Goal: Task Accomplishment & Management: Manage account settings

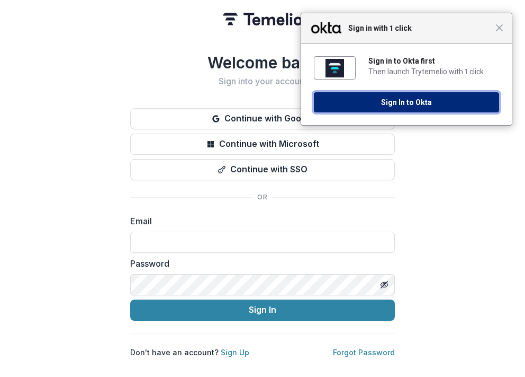
click at [359, 103] on button "Sign In to Okta" at bounding box center [406, 102] width 185 height 20
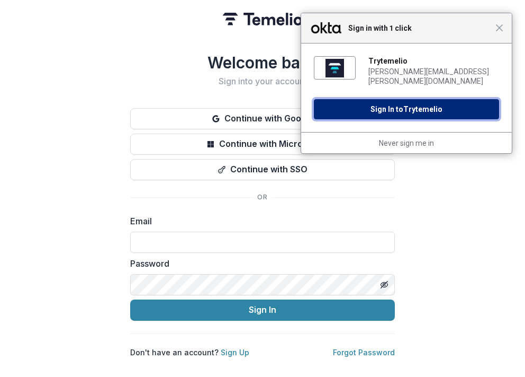
click at [401, 104] on button "Sign In to Trytemelio" at bounding box center [406, 109] width 185 height 20
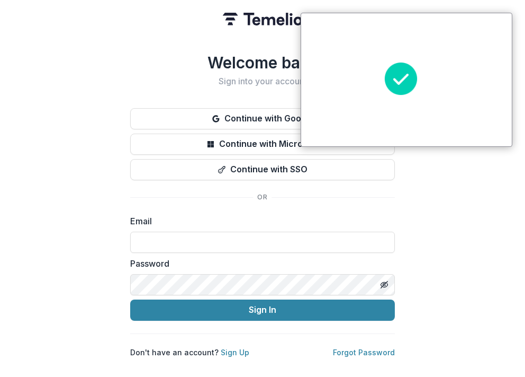
type input "**********"
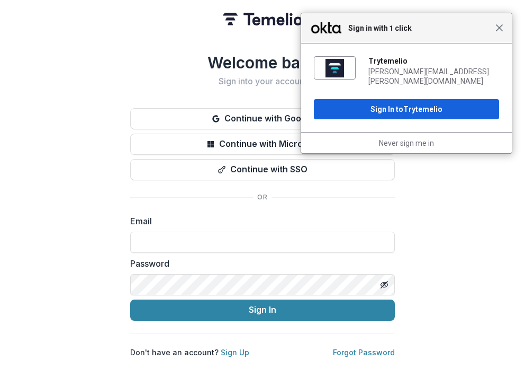
click at [501, 31] on span "Close" at bounding box center [500, 28] width 8 height 8
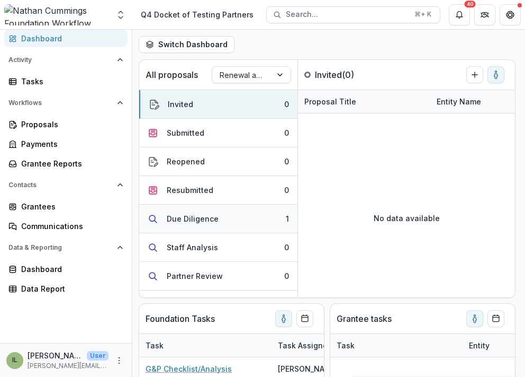
click at [198, 229] on button "Due Diligence 1" at bounding box center [218, 218] width 158 height 29
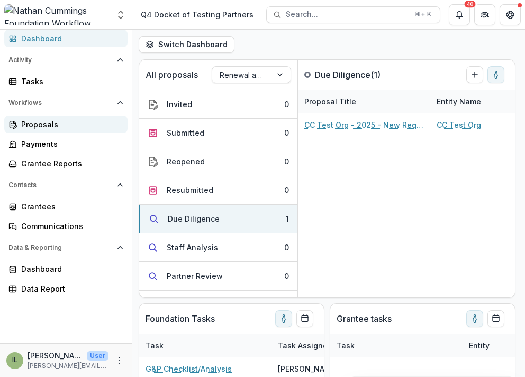
click at [65, 126] on div "Proposals" at bounding box center [70, 124] width 98 height 11
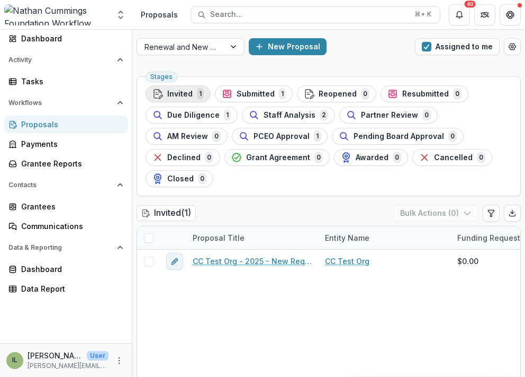
click at [191, 97] on span "Invited" at bounding box center [179, 94] width 25 height 9
click at [252, 96] on span "Submitted" at bounding box center [256, 94] width 38 height 9
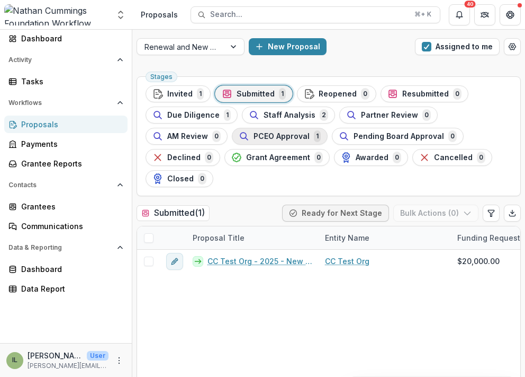
click at [266, 135] on span "PCEO Approval" at bounding box center [282, 136] width 56 height 9
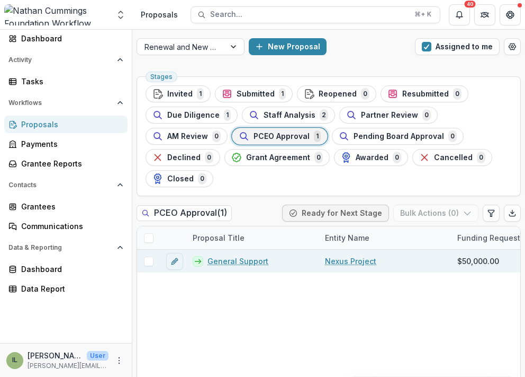
click at [230, 260] on link "General Support" at bounding box center [238, 260] width 61 height 11
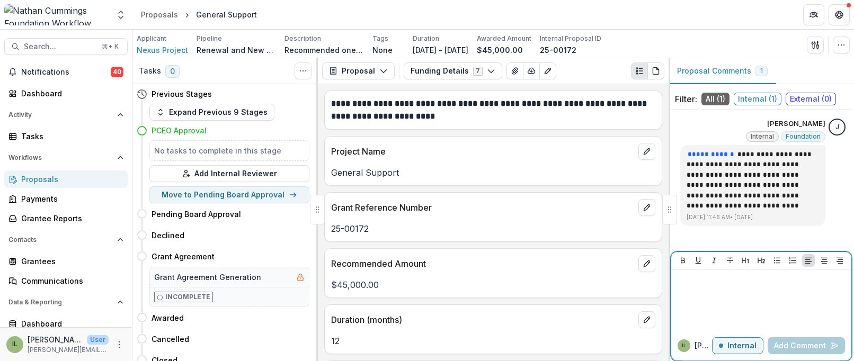
click at [525, 302] on div at bounding box center [761, 300] width 172 height 53
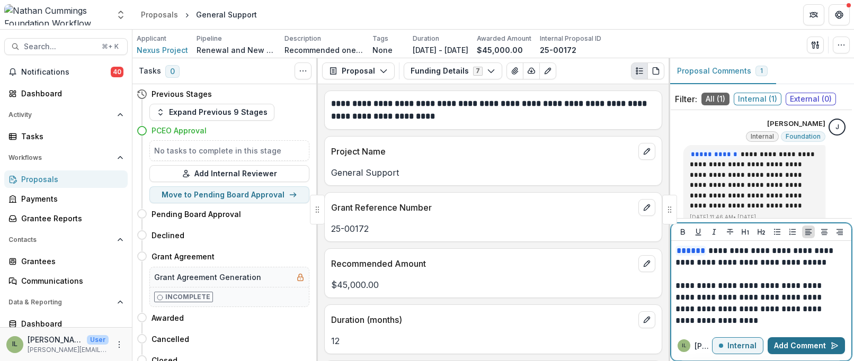
click at [525, 345] on button "Add Comment" at bounding box center [806, 345] width 77 height 17
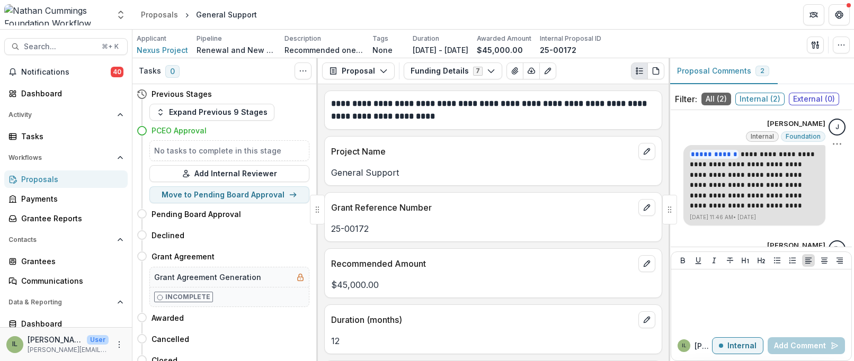
scroll to position [117, 0]
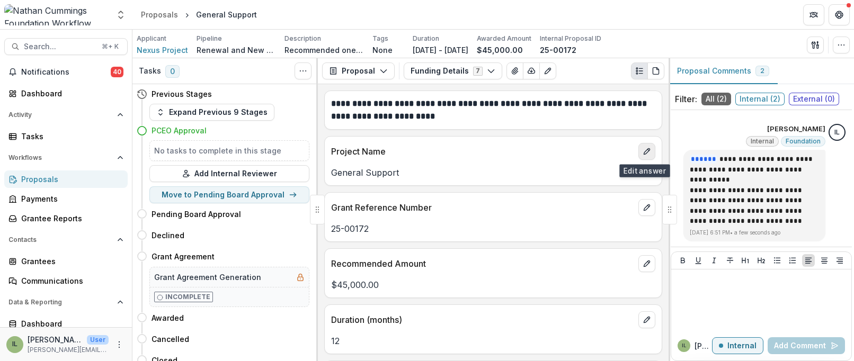
click at [525, 154] on icon "edit" at bounding box center [647, 152] width 6 height 6
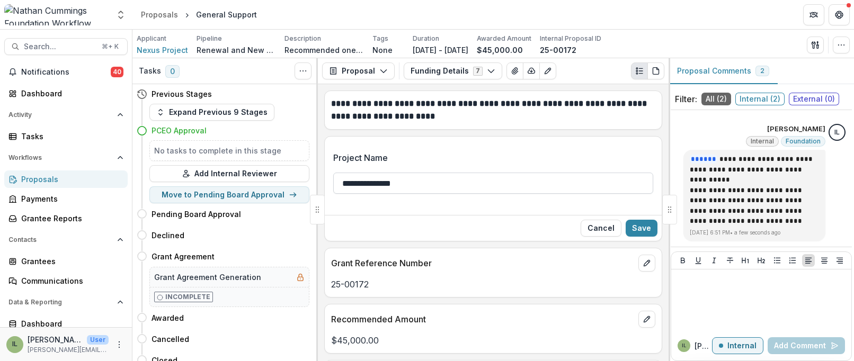
click at [522, 186] on input "**********" at bounding box center [493, 183] width 320 height 21
type input "*"
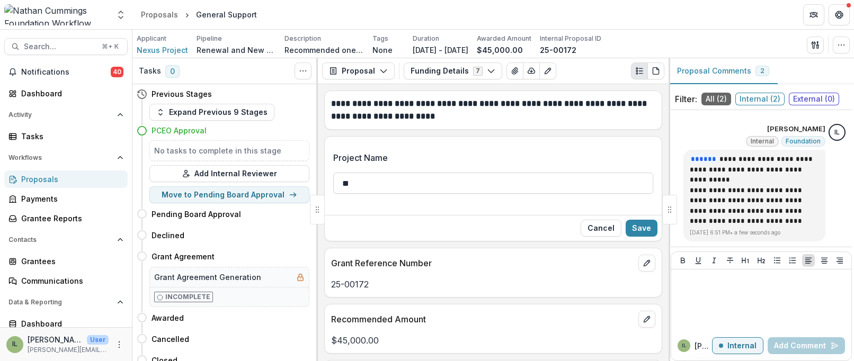
type input "*"
click at [525, 227] on button "Cancel" at bounding box center [601, 228] width 41 height 17
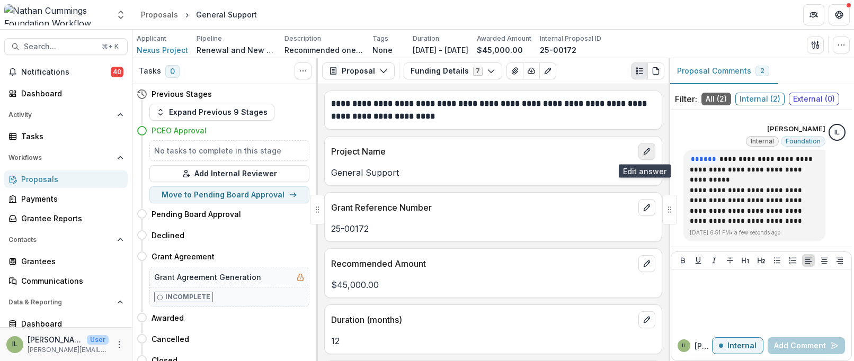
click at [525, 156] on button "edit" at bounding box center [646, 151] width 17 height 17
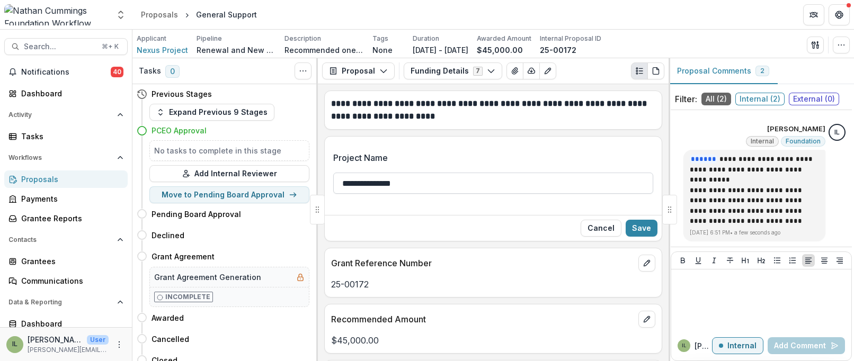
click at [525, 179] on input "**********" at bounding box center [493, 183] width 320 height 21
click at [525, 184] on input "**********" at bounding box center [493, 183] width 320 height 21
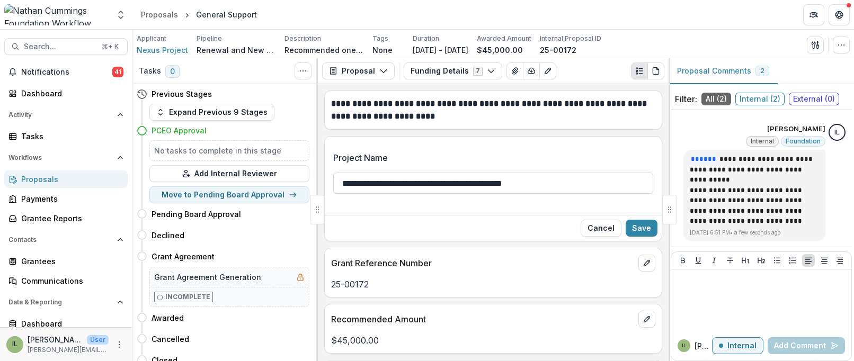
click at [525, 184] on input "**********" at bounding box center [493, 183] width 320 height 21
type input "**********"
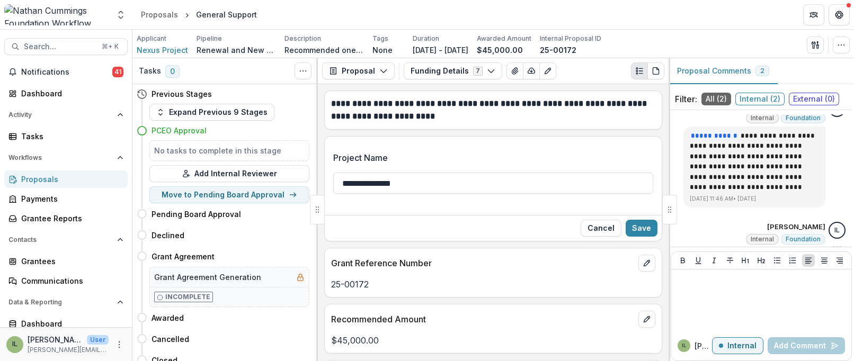
scroll to position [15, 0]
click at [525, 227] on button "Save" at bounding box center [642, 228] width 32 height 17
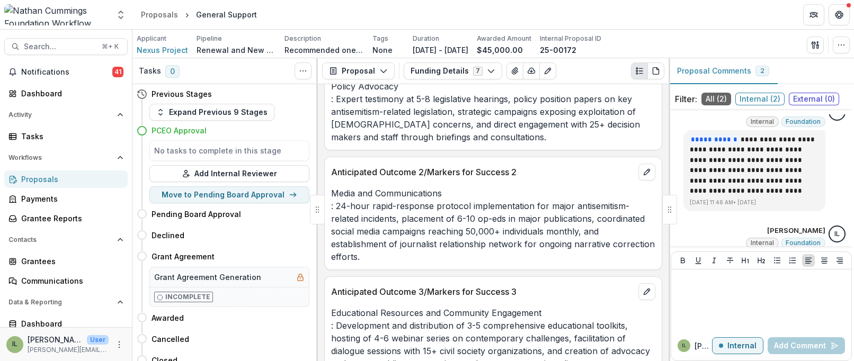
scroll to position [415, 0]
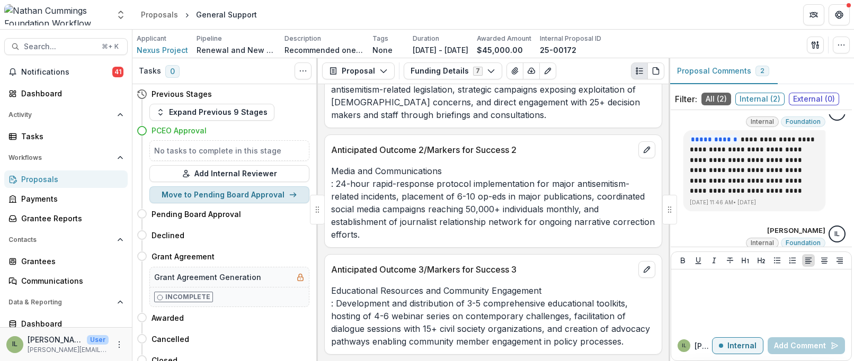
click at [278, 194] on button "Move to Pending Board Approval" at bounding box center [229, 194] width 160 height 17
select select "**********"
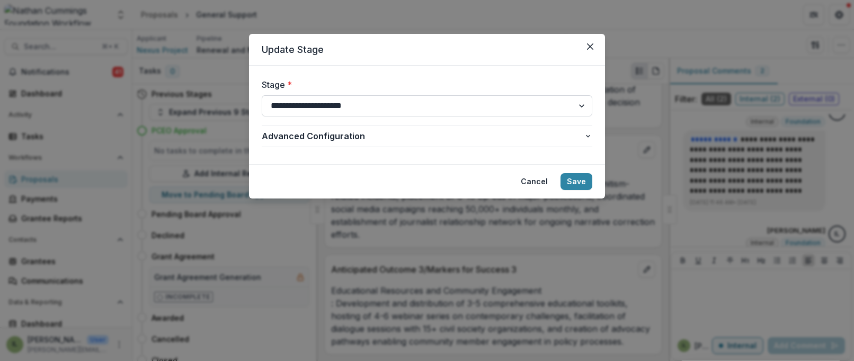
click at [448, 100] on select "**********" at bounding box center [427, 105] width 331 height 21
click at [523, 129] on button "Advanced Configuration" at bounding box center [427, 136] width 331 height 21
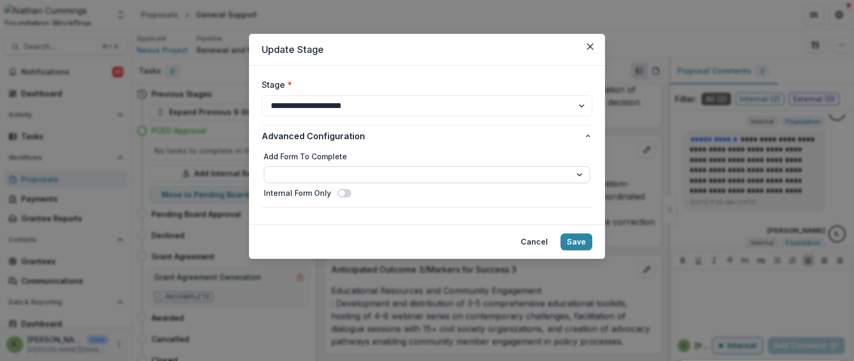
click at [525, 180] on select "**********" at bounding box center [427, 174] width 326 height 17
click at [525, 246] on button "Save" at bounding box center [576, 242] width 32 height 17
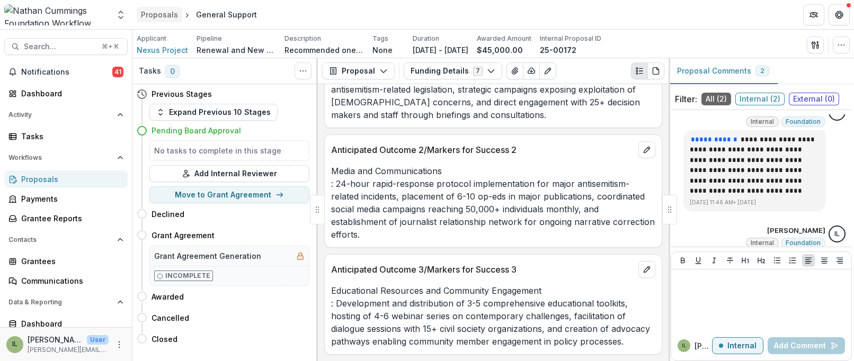
click at [171, 15] on div "Proposals" at bounding box center [159, 14] width 37 height 11
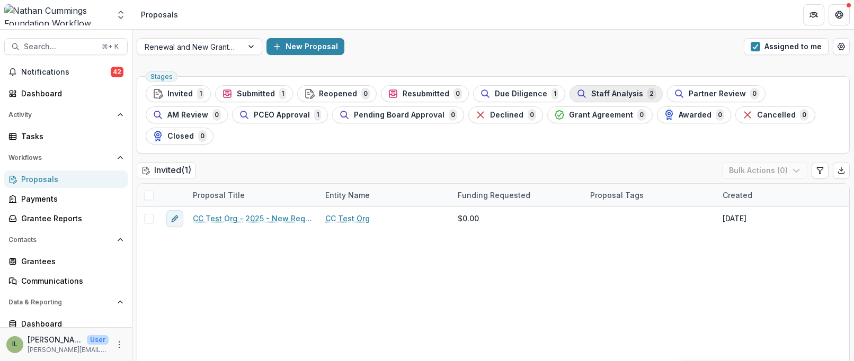
click at [525, 95] on span "Staff Analysis" at bounding box center [617, 94] width 52 height 9
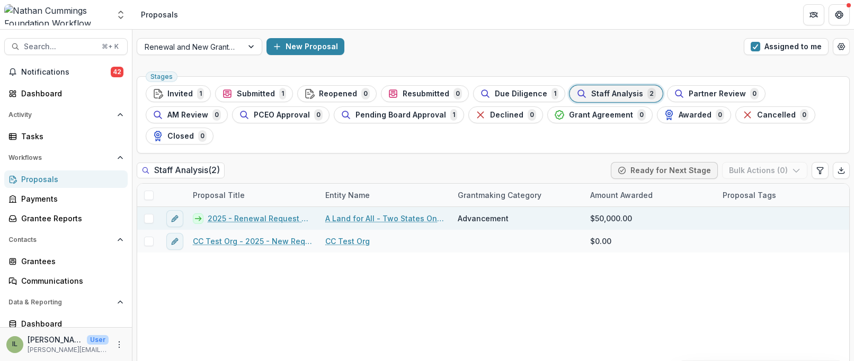
click at [283, 213] on link "2025 - Renewal Request Application" at bounding box center [260, 218] width 105 height 11
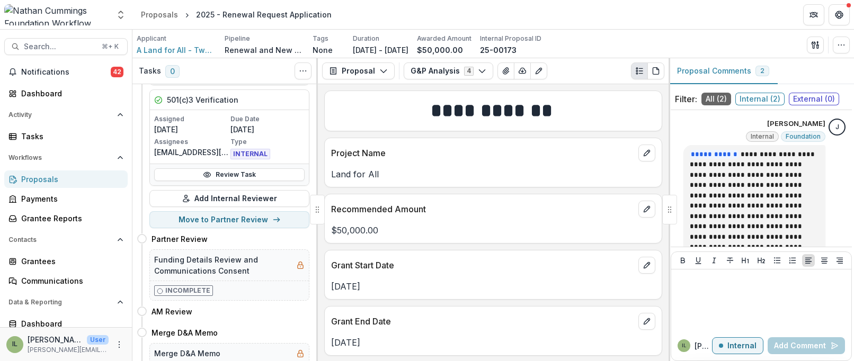
scroll to position [480, 0]
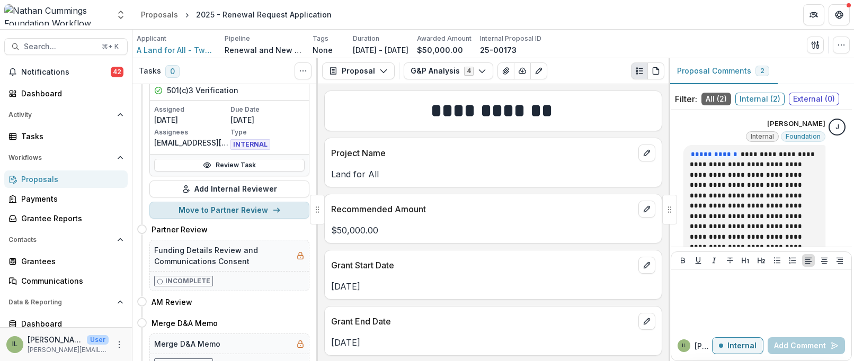
click at [263, 215] on button "Move to Partner Review" at bounding box center [229, 210] width 160 height 17
select select "**********"
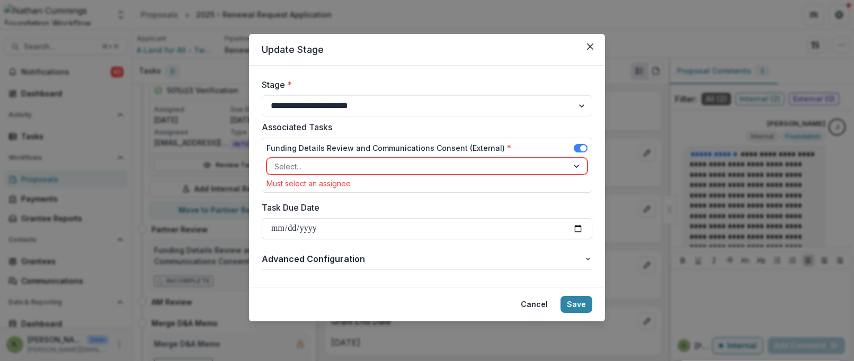
click at [475, 164] on div at bounding box center [417, 166] width 286 height 13
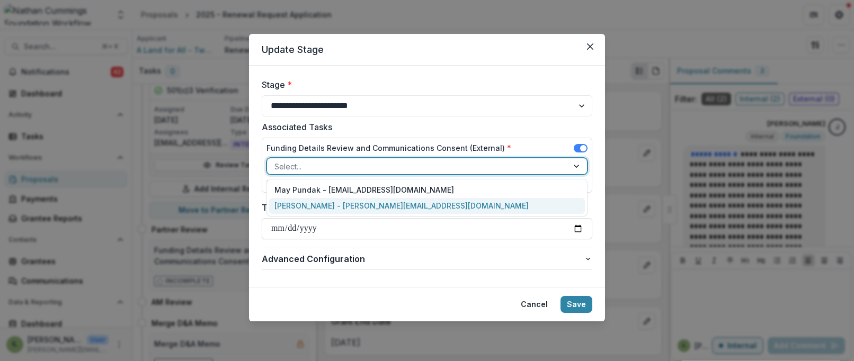
click at [458, 207] on div "[PERSON_NAME] - [PERSON_NAME][EMAIL_ADDRESS][DOMAIN_NAME]" at bounding box center [427, 206] width 316 height 16
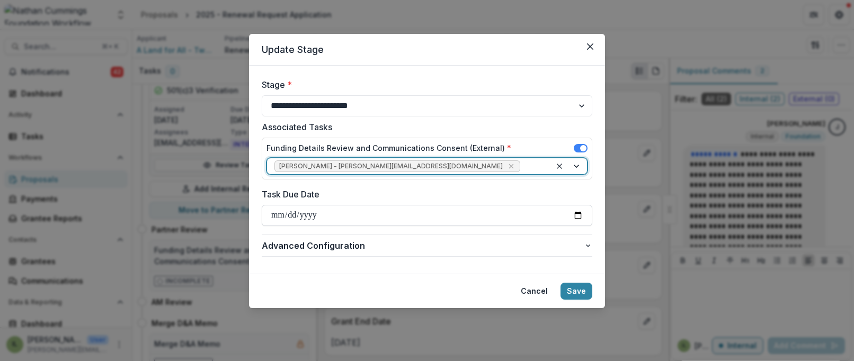
click at [457, 210] on input "Task Due Date" at bounding box center [427, 215] width 331 height 21
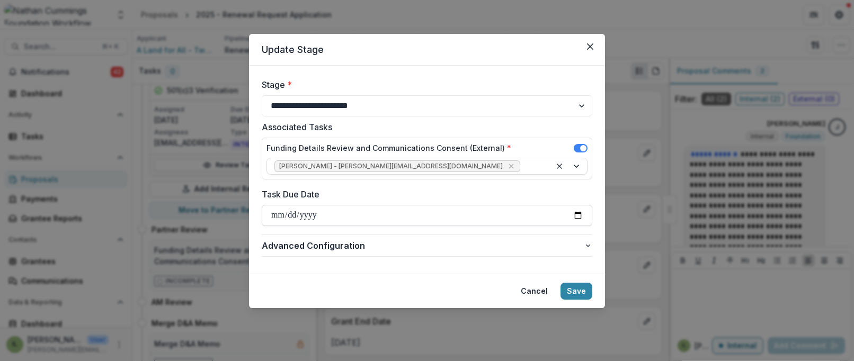
click at [525, 212] on input "Task Due Date" at bounding box center [427, 215] width 331 height 21
type input "**********"
click at [525, 293] on button "Save" at bounding box center [576, 291] width 32 height 17
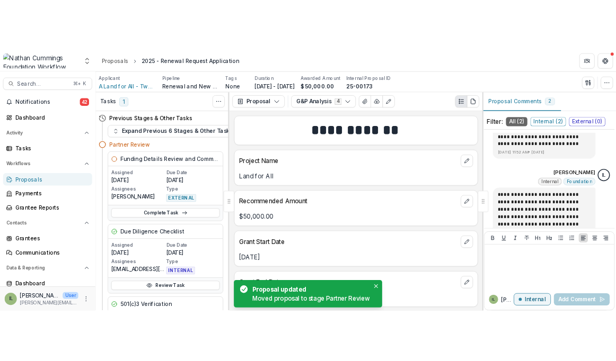
scroll to position [230, 0]
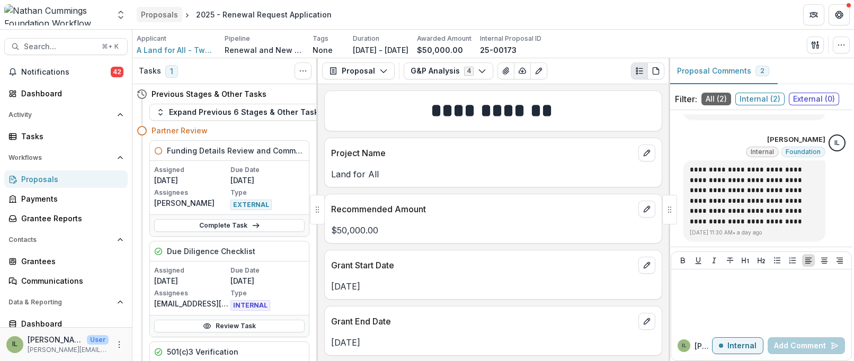
click at [173, 15] on div "Proposals" at bounding box center [159, 14] width 37 height 11
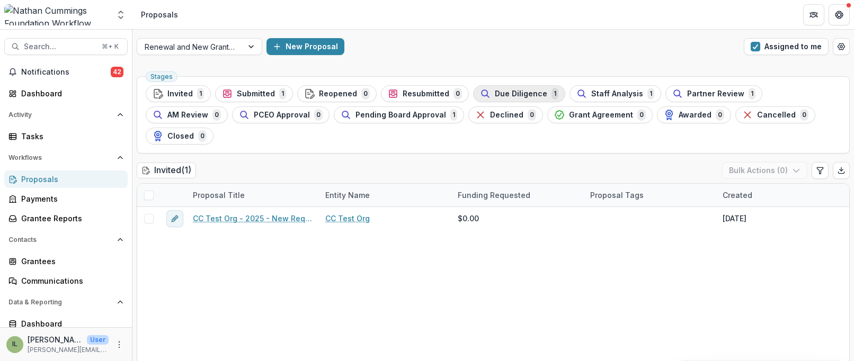
click at [525, 93] on span "Due Diligence" at bounding box center [521, 94] width 52 height 9
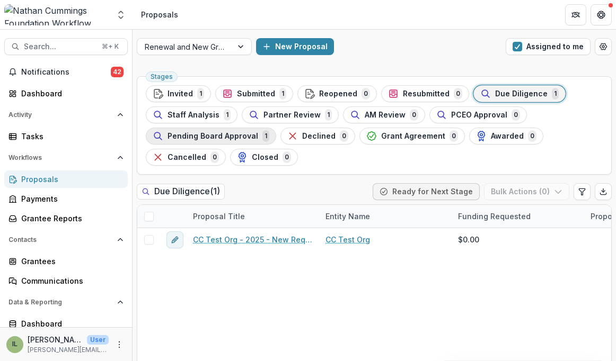
click at [217, 142] on button "Pending Board Approval 1" at bounding box center [211, 136] width 130 height 17
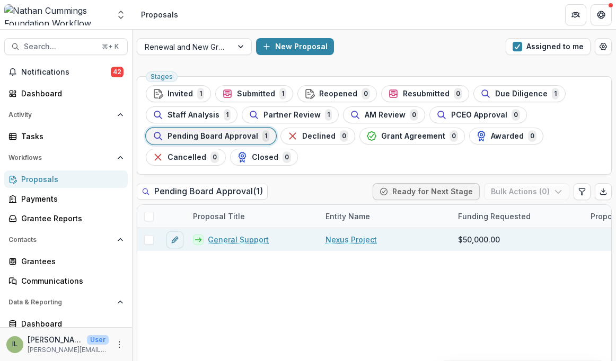
click at [244, 242] on link "General Support" at bounding box center [238, 239] width 61 height 11
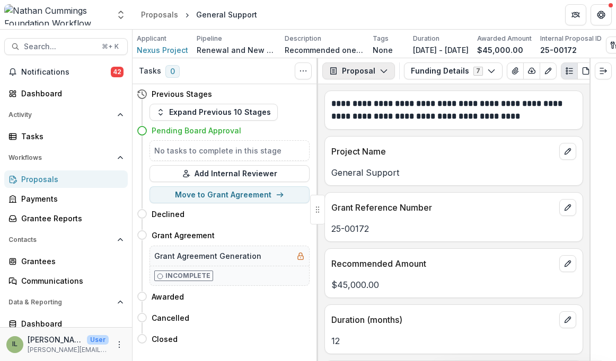
click at [364, 69] on button "Proposal" at bounding box center [358, 71] width 73 height 17
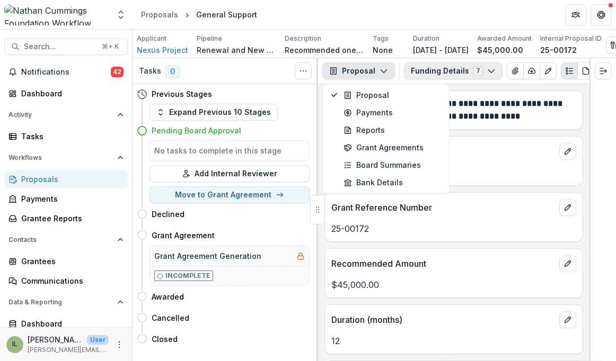
click at [433, 67] on button "Funding Details 7" at bounding box center [453, 71] width 99 height 17
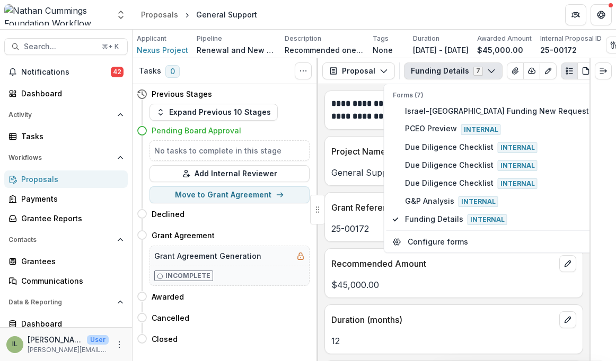
click at [346, 164] on div "General Support" at bounding box center [453, 169] width 257 height 19
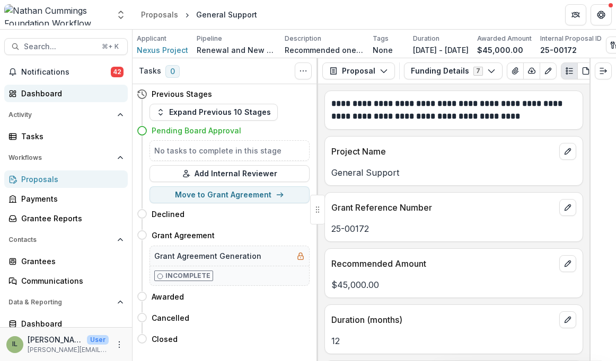
click at [78, 97] on div "Dashboard" at bounding box center [70, 93] width 98 height 11
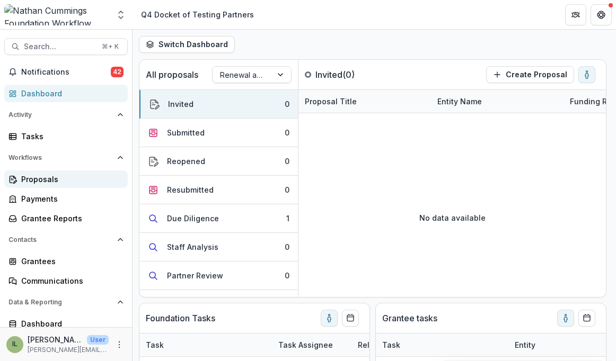
click at [79, 182] on div "Proposals" at bounding box center [70, 179] width 98 height 11
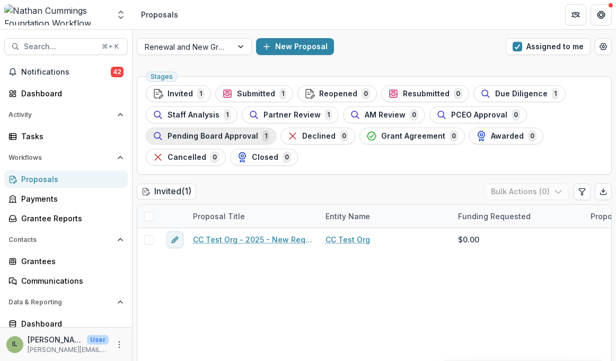
click at [239, 140] on div "Pending Board Approval 1" at bounding box center [211, 136] width 117 height 12
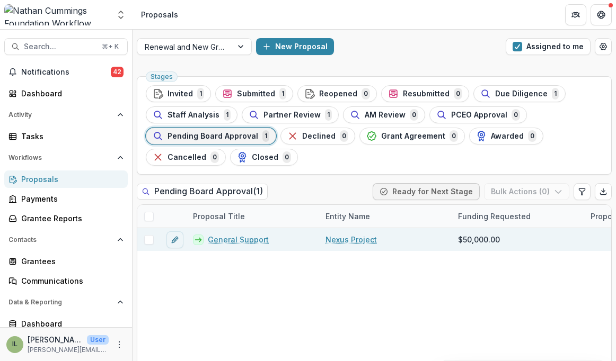
click at [244, 241] on link "General Support" at bounding box center [238, 239] width 61 height 11
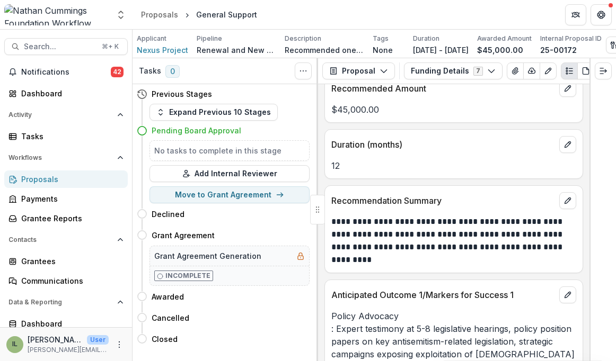
scroll to position [174, 0]
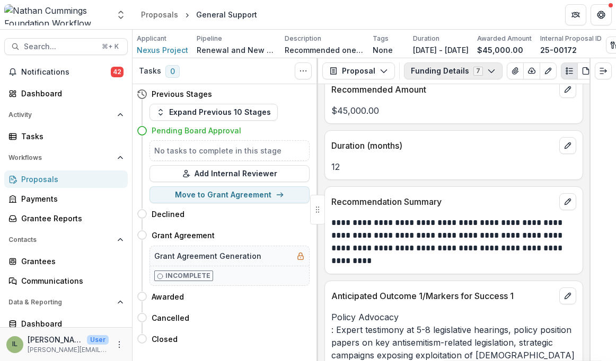
click at [451, 73] on button "Funding Details 7" at bounding box center [453, 71] width 99 height 17
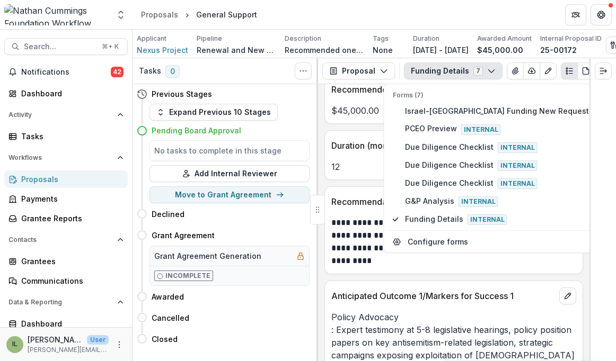
click at [451, 73] on button "Funding Details 7" at bounding box center [453, 71] width 99 height 17
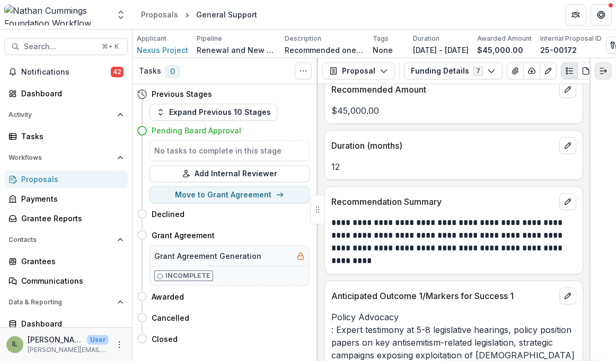
click at [525, 74] on button "Expand right" at bounding box center [602, 71] width 17 height 17
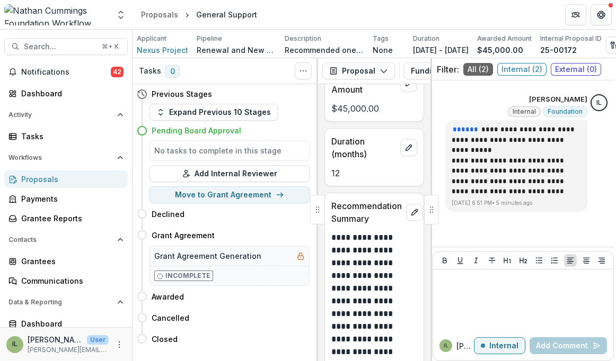
scroll to position [30, 0]
click at [272, 121] on div "Pending Board Approval" at bounding box center [223, 131] width 173 height 20
click at [516, 50] on p "$45,000.00" at bounding box center [500, 49] width 46 height 11
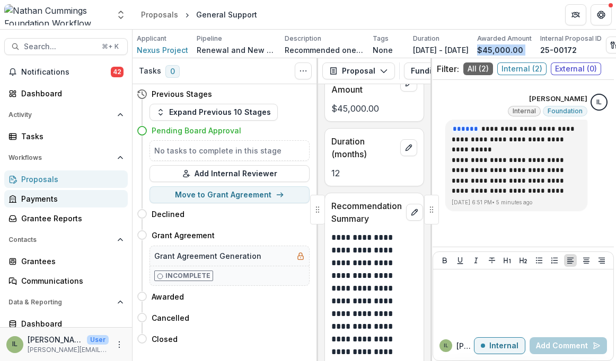
click at [59, 192] on link "Payments" at bounding box center [65, 198] width 123 height 17
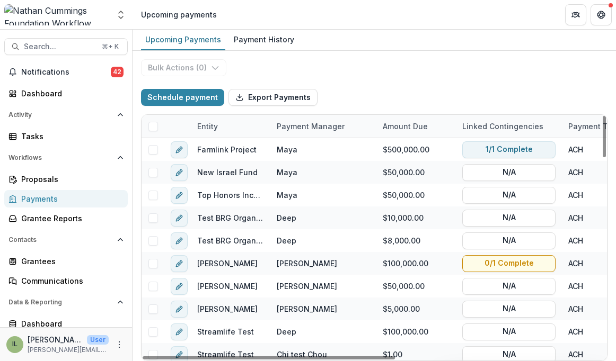
click at [300, 133] on div "Payment Manager" at bounding box center [323, 126] width 106 height 23
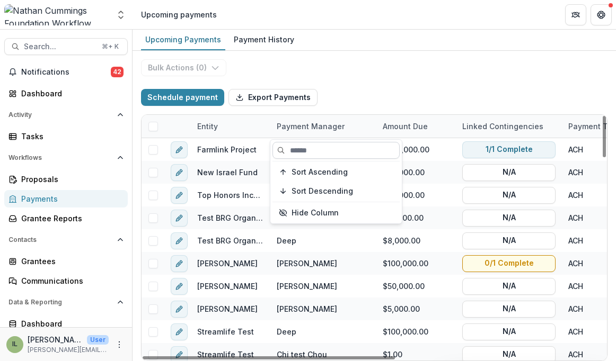
click at [316, 150] on input at bounding box center [335, 150] width 127 height 17
type input "*****"
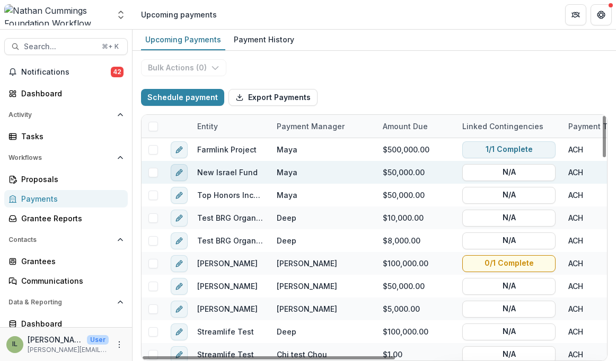
click at [184, 172] on button "edit" at bounding box center [179, 172] width 17 height 17
select select "**********"
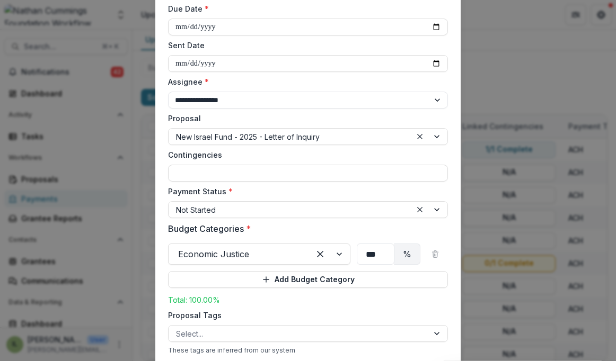
scroll to position [152, 0]
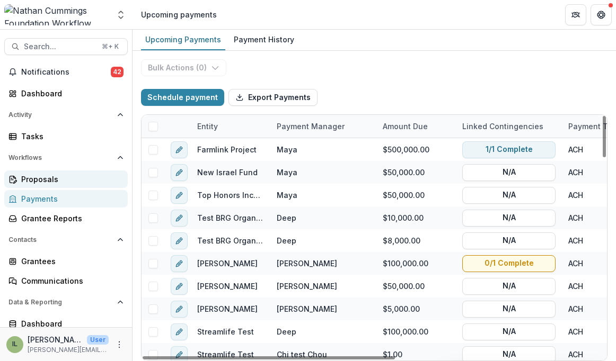
click at [37, 175] on div "Proposals" at bounding box center [70, 179] width 98 height 11
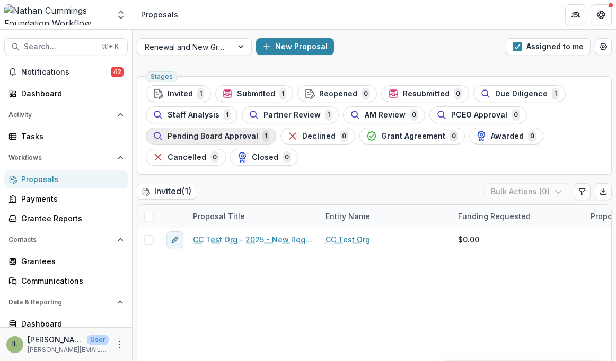
click at [240, 133] on span "Pending Board Approval" at bounding box center [212, 136] width 91 height 9
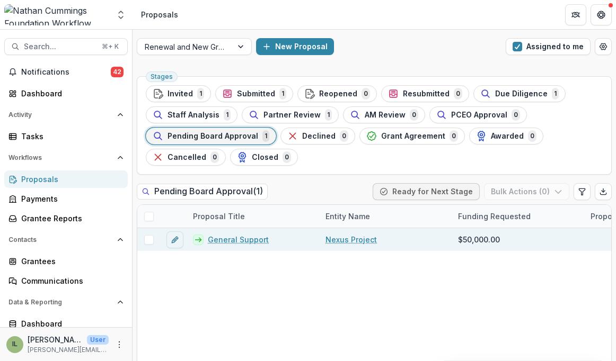
click at [216, 237] on link "General Support" at bounding box center [238, 239] width 61 height 11
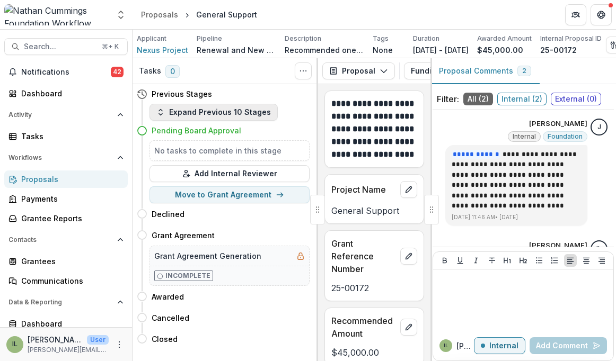
click at [167, 110] on button "Expand Previous 10 Stages" at bounding box center [213, 112] width 128 height 17
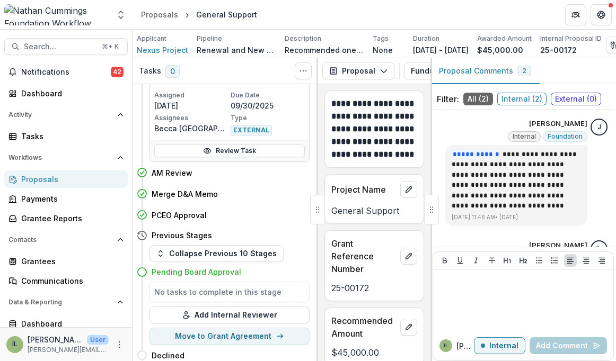
scroll to position [458, 0]
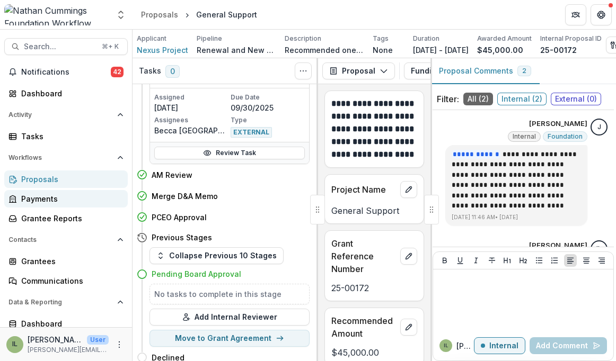
click at [84, 192] on link "Payments" at bounding box center [65, 198] width 123 height 17
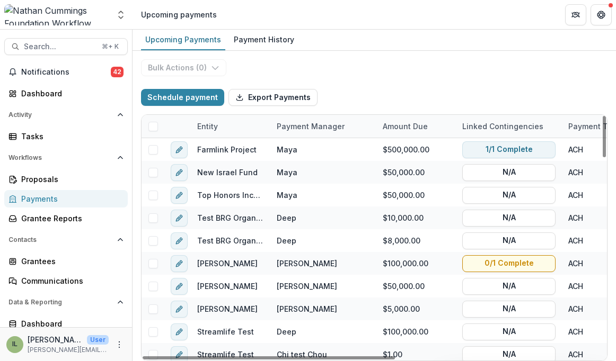
click at [416, 117] on div "Amount Due" at bounding box center [415, 126] width 79 height 23
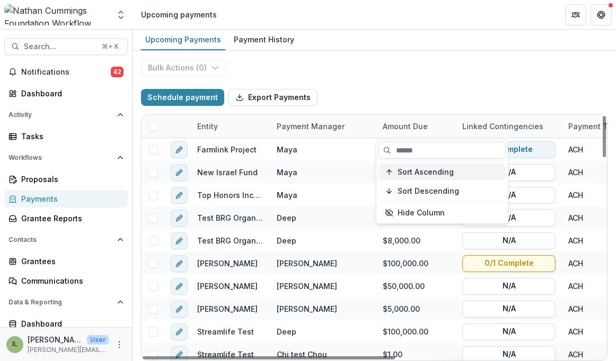
click at [419, 168] on span "Sort Ascending" at bounding box center [425, 172] width 56 height 9
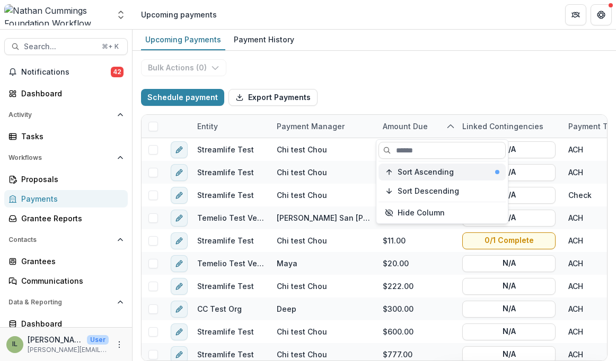
click at [423, 171] on span "Sort Ascending" at bounding box center [425, 172] width 56 height 9
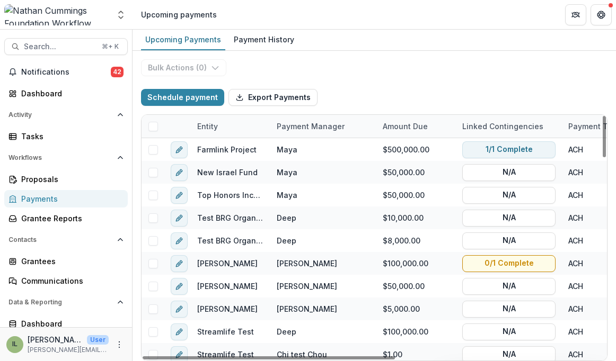
click at [445, 82] on div "Schedule payment Export Payments" at bounding box center [374, 98] width 466 height 34
click at [322, 126] on div "Payment Manager" at bounding box center [310, 126] width 81 height 11
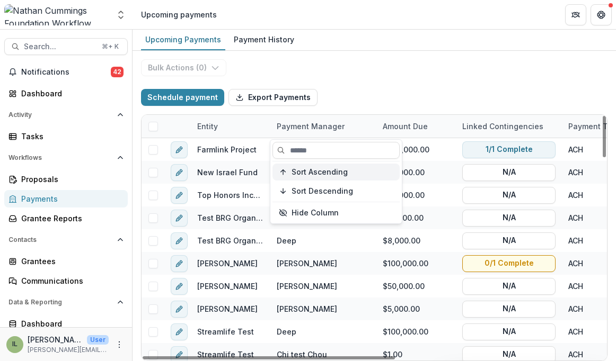
click at [323, 171] on span "Sort Ascending" at bounding box center [319, 172] width 56 height 9
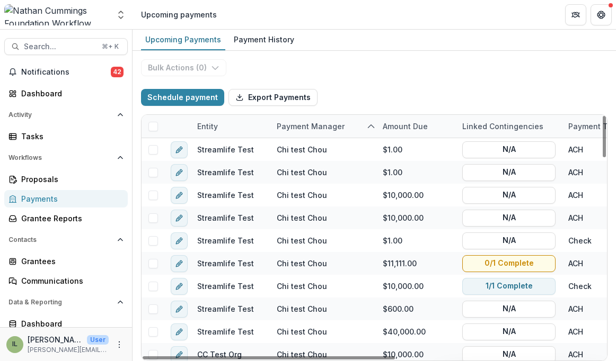
click at [386, 97] on div "Schedule payment Export Payments" at bounding box center [374, 98] width 466 height 34
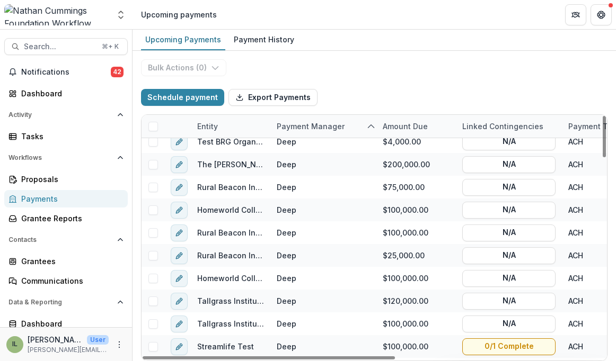
scroll to position [847, 0]
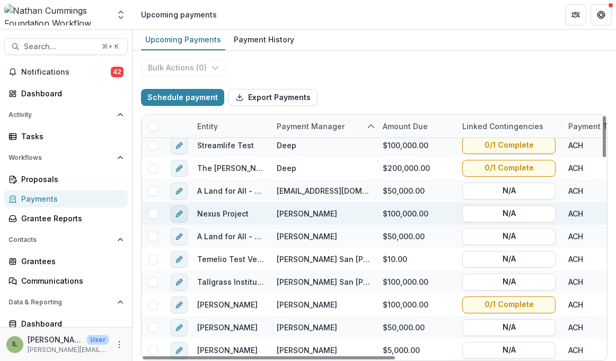
click at [184, 215] on button "edit" at bounding box center [179, 214] width 17 height 17
select select "**********"
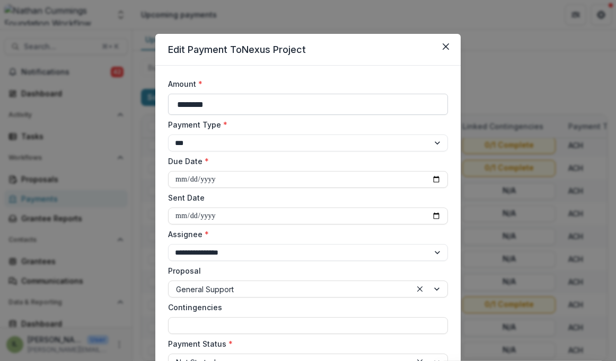
drag, startPoint x: 193, startPoint y: 104, endPoint x: 177, endPoint y: 104, distance: 16.4
click at [177, 104] on input "********" at bounding box center [308, 104] width 280 height 21
type input "*******"
click at [221, 218] on input "Sent Date" at bounding box center [308, 216] width 280 height 17
click at [236, 229] on label "Assignee *" at bounding box center [304, 234] width 273 height 11
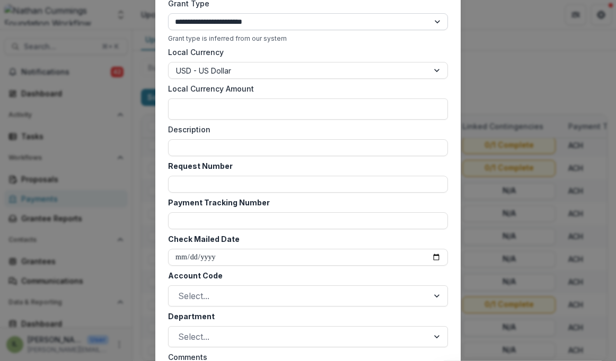
scroll to position [617, 0]
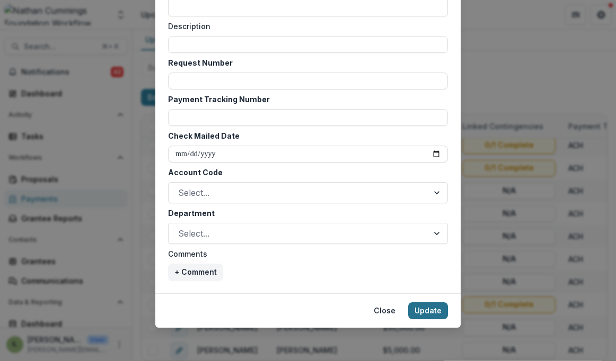
click at [424, 305] on button "Update" at bounding box center [428, 310] width 40 height 17
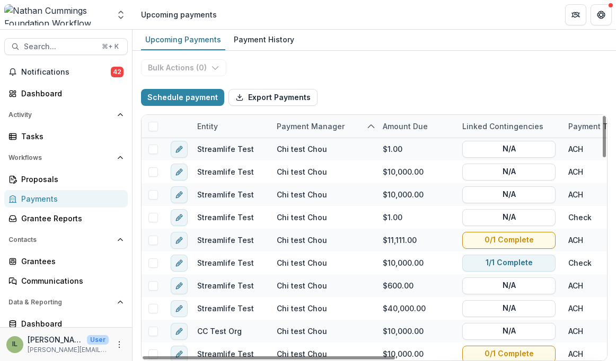
click at [306, 124] on div "Payment Manager" at bounding box center [310, 126] width 81 height 11
click at [369, 88] on div "Schedule payment Export Payments" at bounding box center [374, 98] width 466 height 34
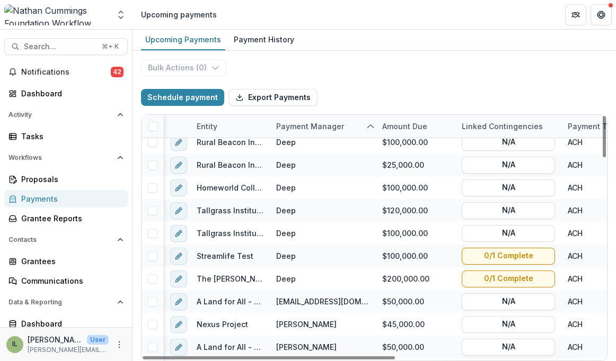
scroll to position [789, 1]
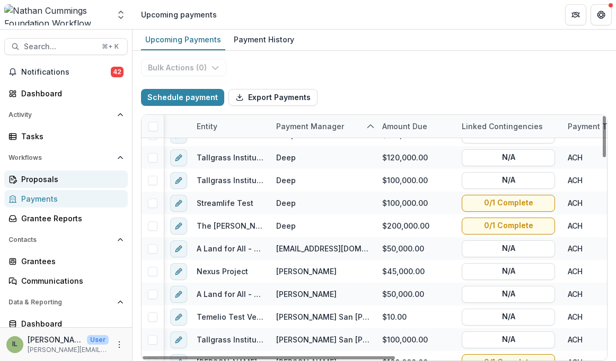
click at [60, 176] on div "Proposals" at bounding box center [70, 179] width 98 height 11
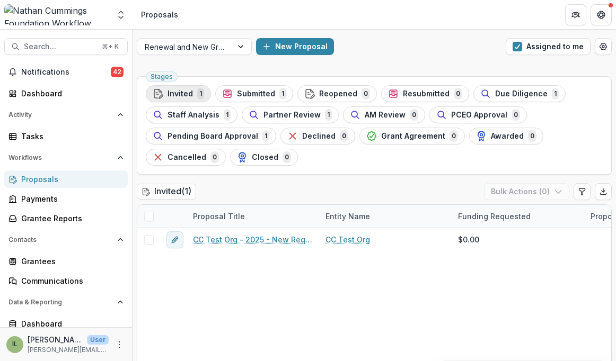
click at [192, 89] on div "Invited 1" at bounding box center [178, 94] width 51 height 12
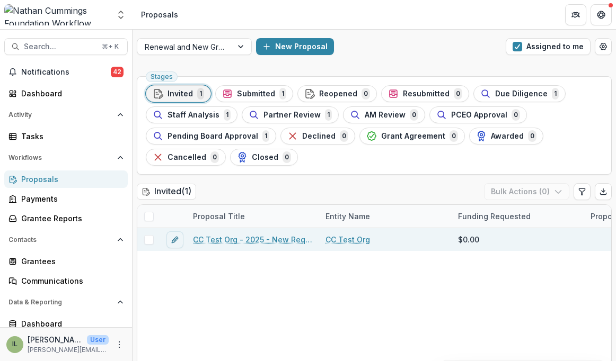
click at [155, 239] on div at bounding box center [148, 240] width 23 height 10
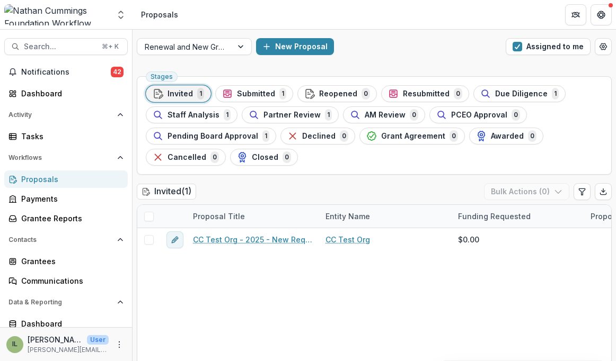
click at [152, 212] on span at bounding box center [149, 217] width 10 height 10
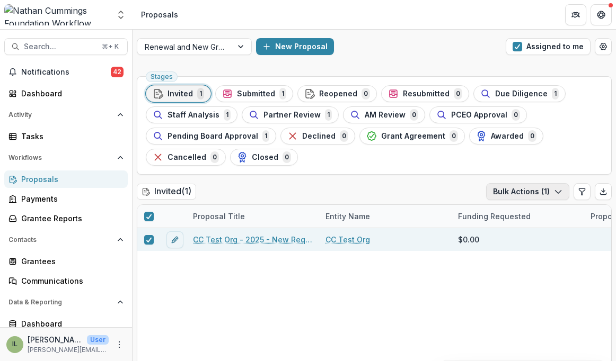
click at [525, 191] on icon "button" at bounding box center [558, 192] width 8 height 8
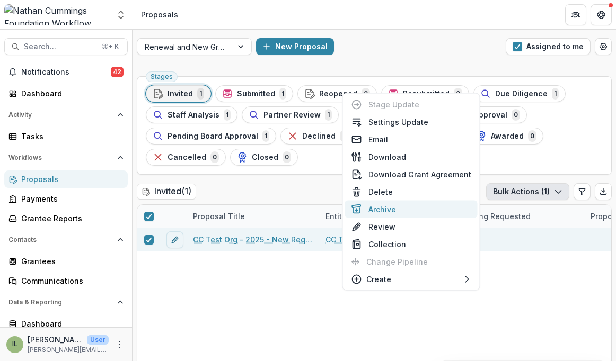
click at [410, 205] on button "Archive" at bounding box center [411, 209] width 132 height 17
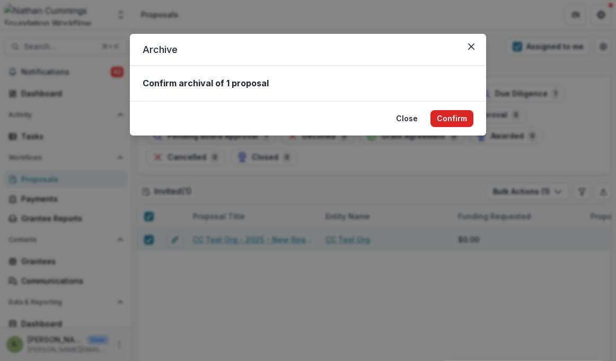
click at [449, 113] on button "Confirm" at bounding box center [451, 118] width 43 height 17
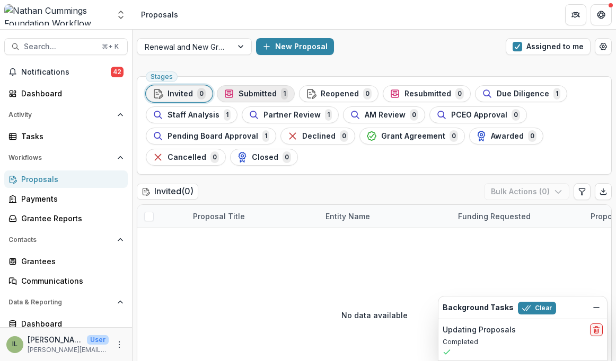
click at [248, 91] on span "Submitted" at bounding box center [257, 94] width 38 height 9
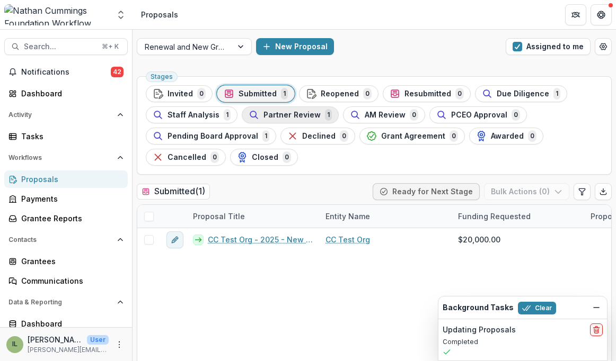
click at [271, 115] on span "Partner Review" at bounding box center [291, 115] width 57 height 9
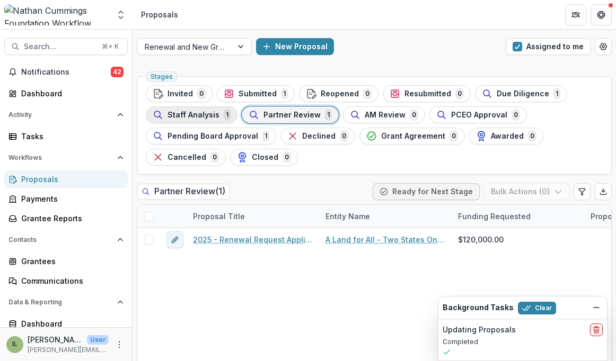
click at [202, 119] on span "Staff Analysis" at bounding box center [193, 115] width 52 height 9
